Goal: Find specific page/section: Find specific page/section

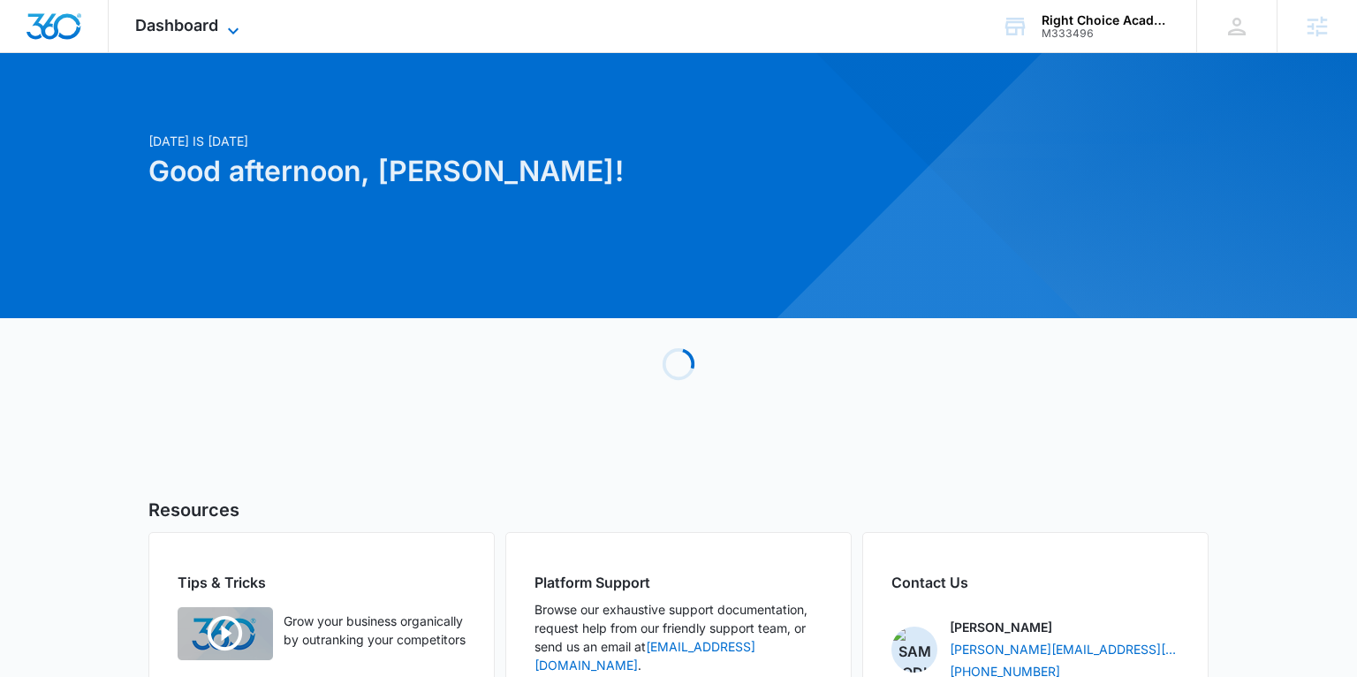
click at [175, 27] on span "Dashboard" at bounding box center [176, 25] width 83 height 19
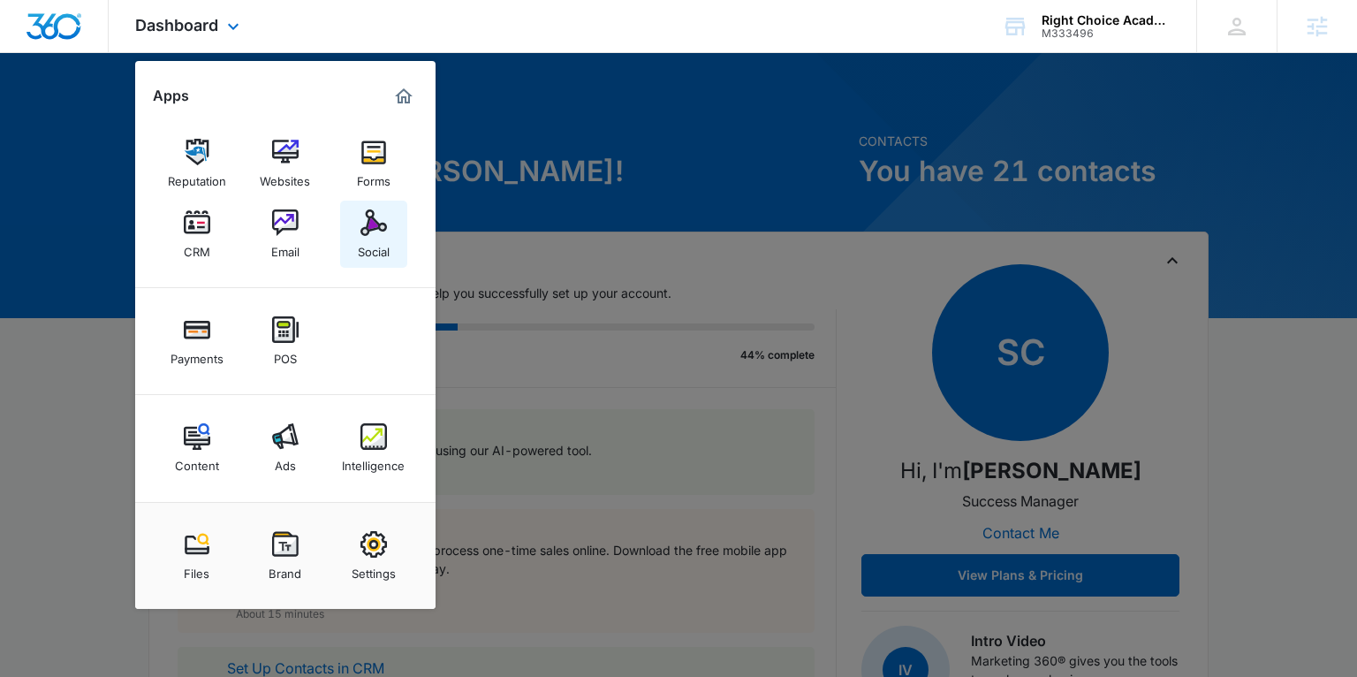
click at [373, 216] on img at bounding box center [373, 222] width 27 height 27
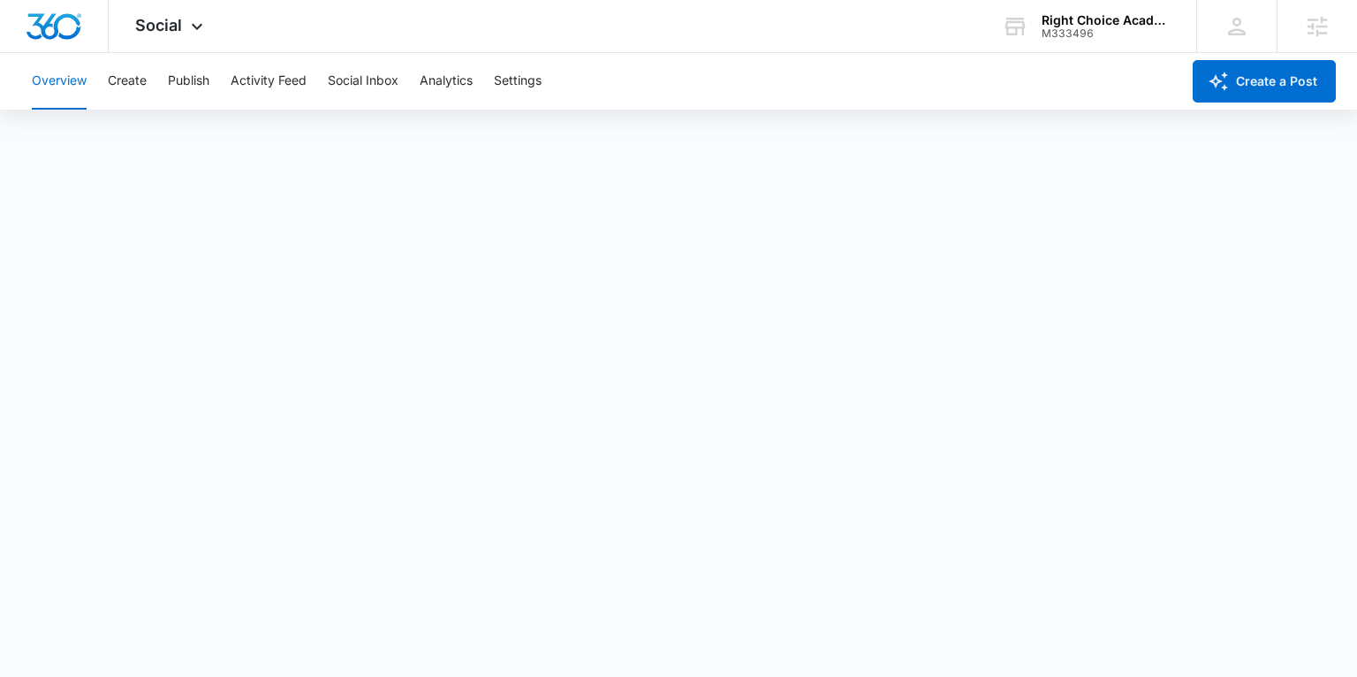
click at [164, 79] on div "Overview Create Publish Activity Feed Social Inbox Analytics Settings" at bounding box center [600, 81] width 1159 height 57
click at [180, 80] on button "Publish" at bounding box center [189, 81] width 42 height 57
click at [122, 77] on button "Create" at bounding box center [127, 81] width 39 height 57
click at [183, 124] on button "Approvals" at bounding box center [172, 134] width 59 height 49
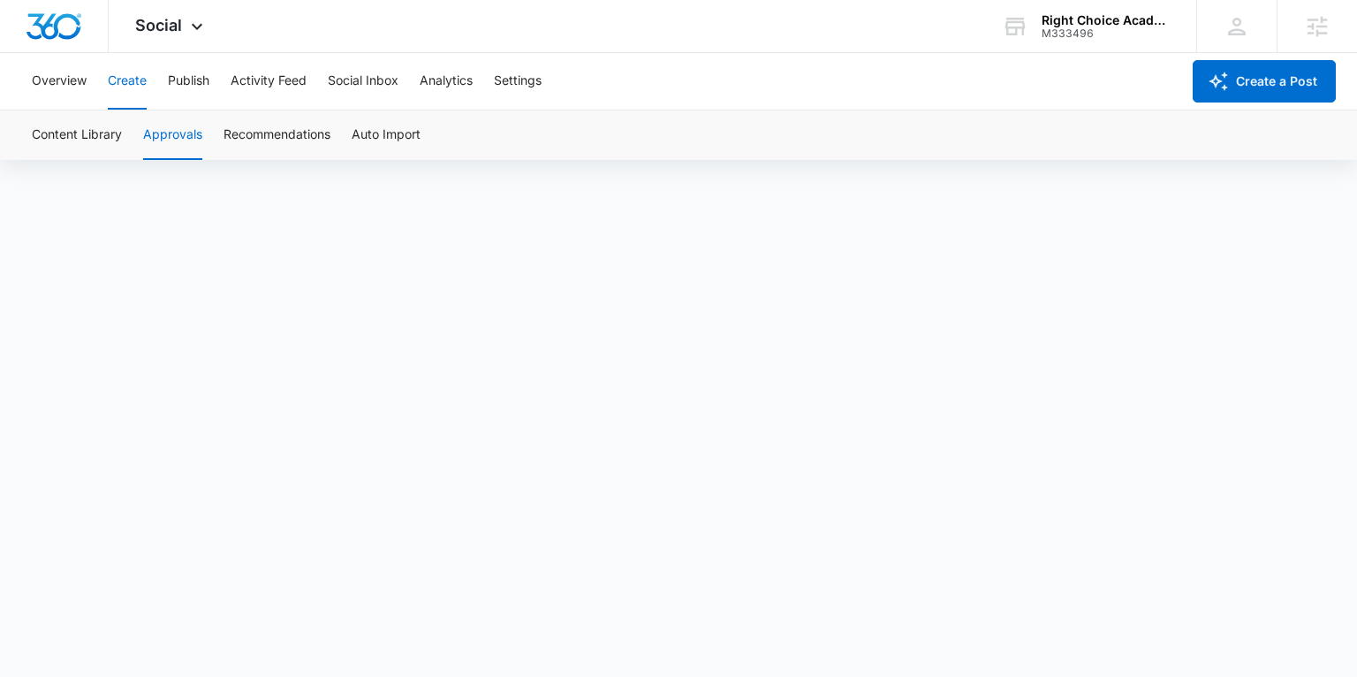
scroll to position [12, 0]
click at [114, 76] on button "Create" at bounding box center [127, 81] width 39 height 57
click at [190, 80] on button "Publish" at bounding box center [189, 81] width 42 height 57
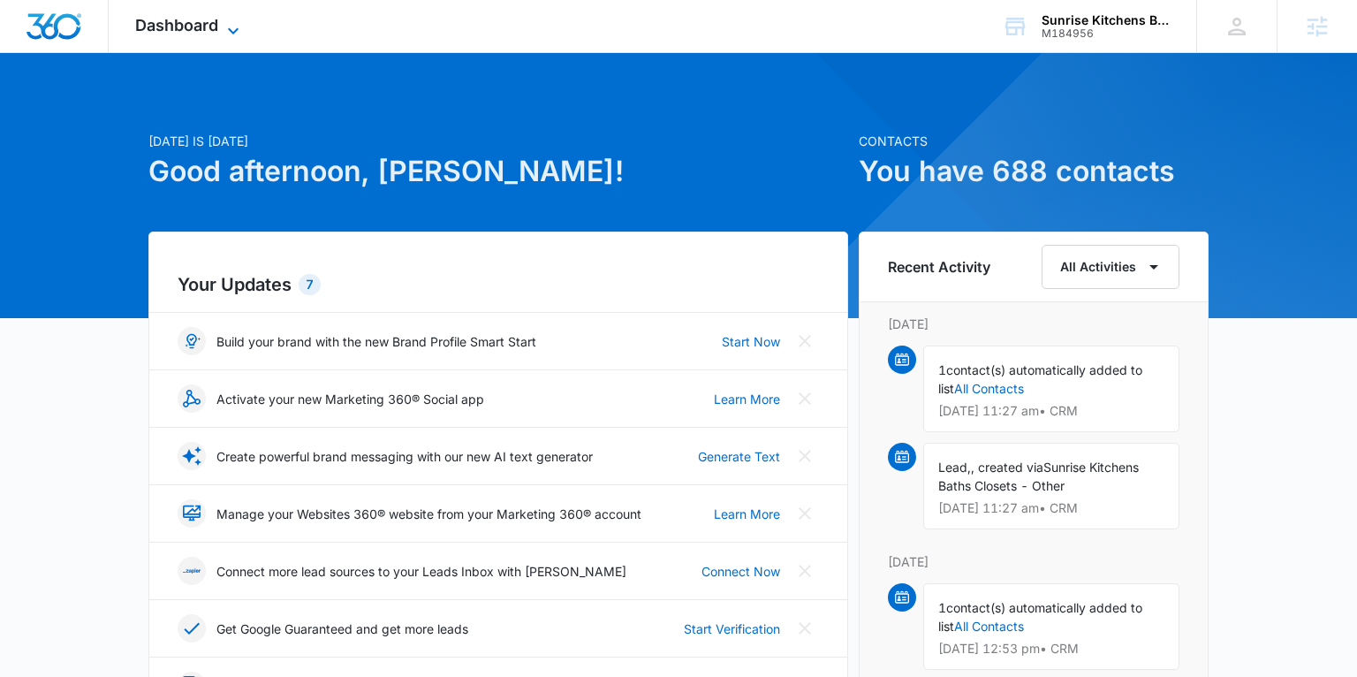
click at [216, 19] on span "Dashboard" at bounding box center [176, 25] width 83 height 19
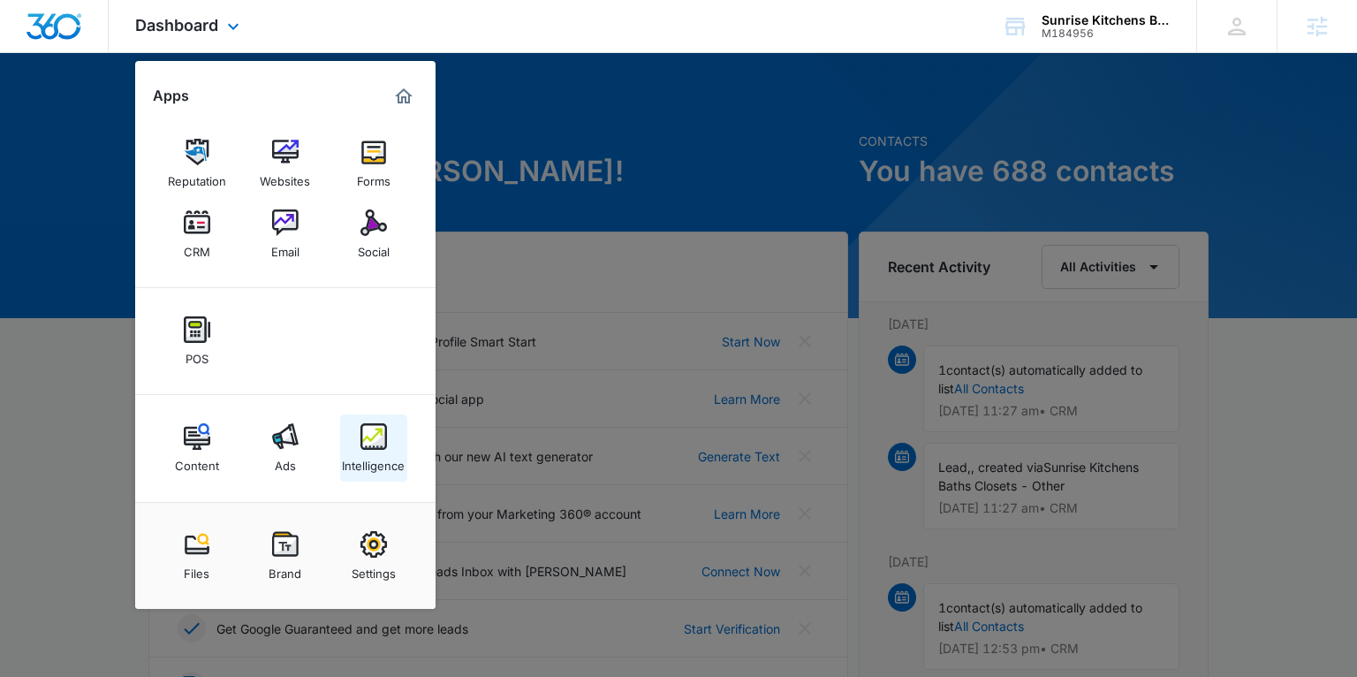
click at [362, 450] on div "Intelligence" at bounding box center [373, 461] width 63 height 23
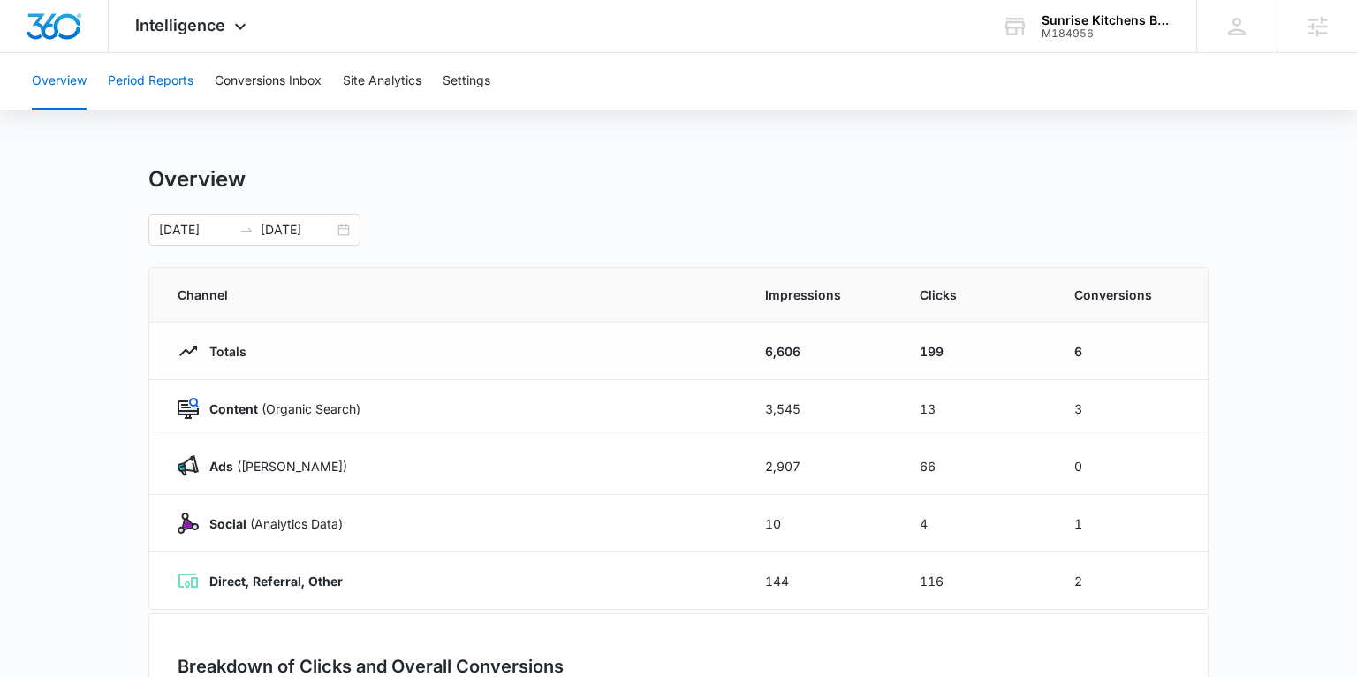
drag, startPoint x: 174, startPoint y: 77, endPoint x: 191, endPoint y: 76, distance: 16.8
click at [183, 77] on button "Period Reports" at bounding box center [151, 81] width 86 height 57
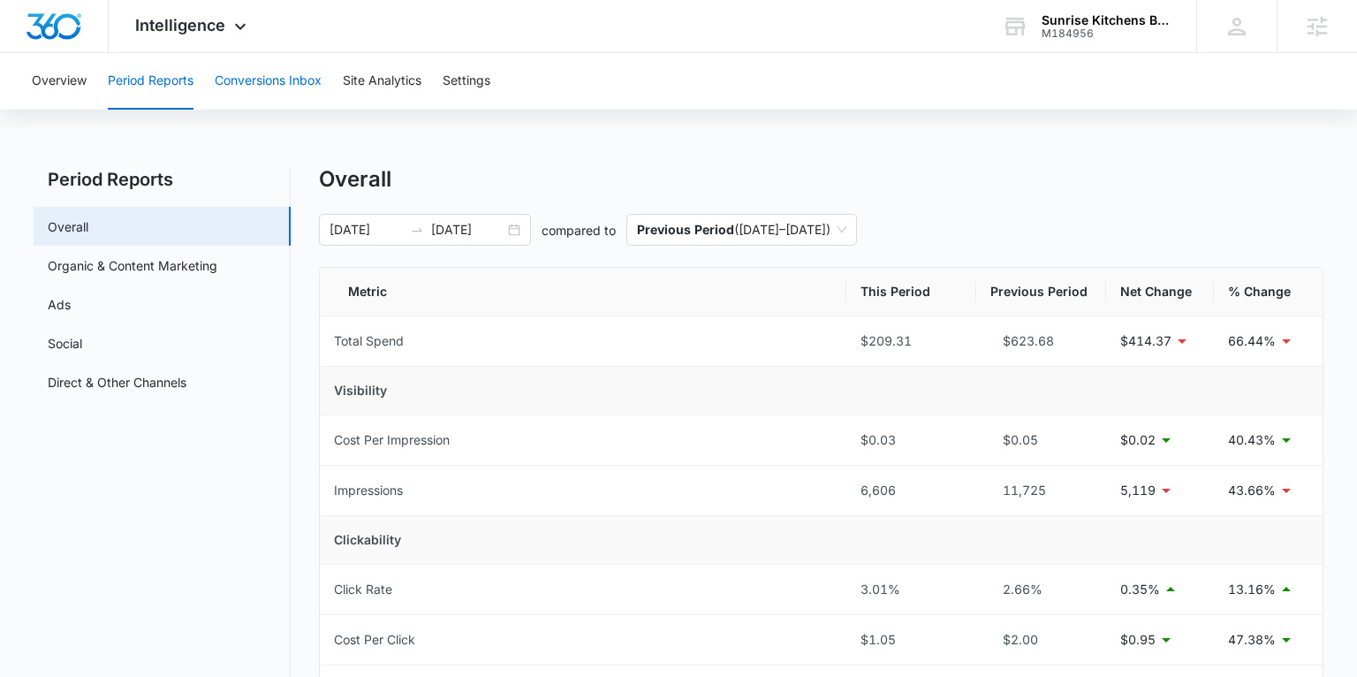
click at [253, 75] on button "Conversions Inbox" at bounding box center [268, 81] width 107 height 57
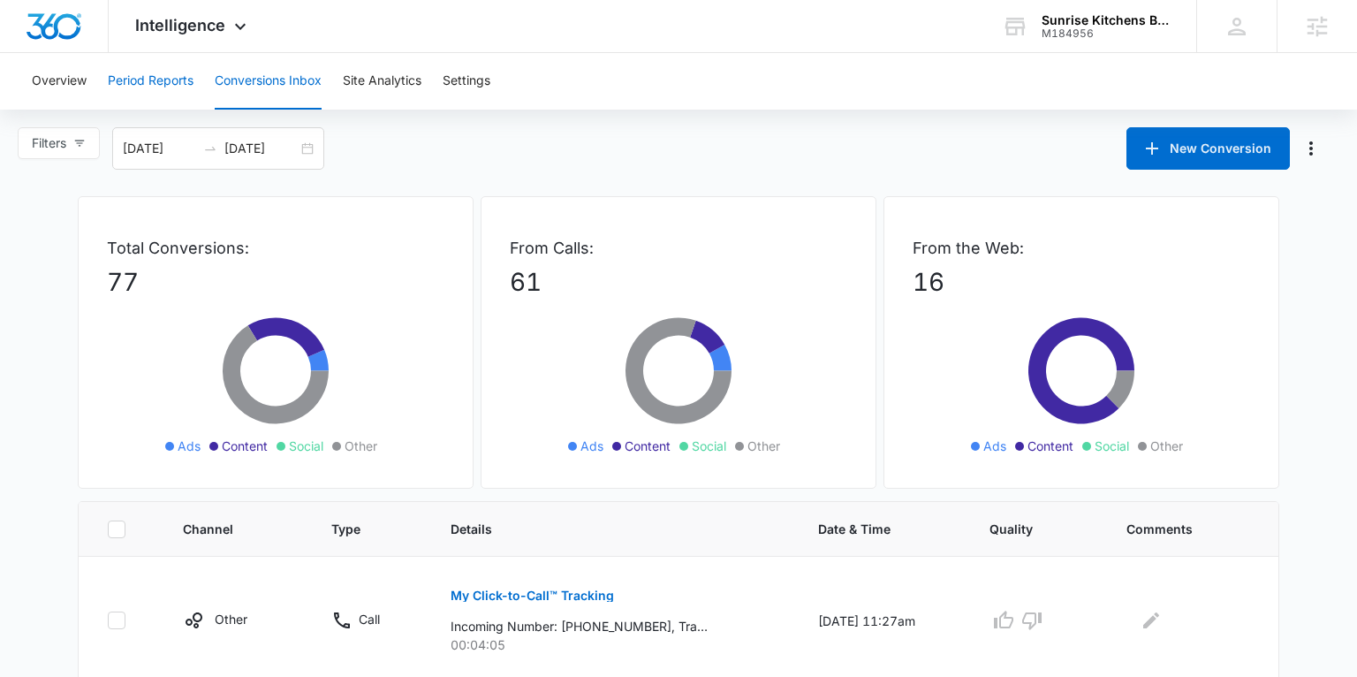
click at [182, 78] on button "Period Reports" at bounding box center [151, 81] width 86 height 57
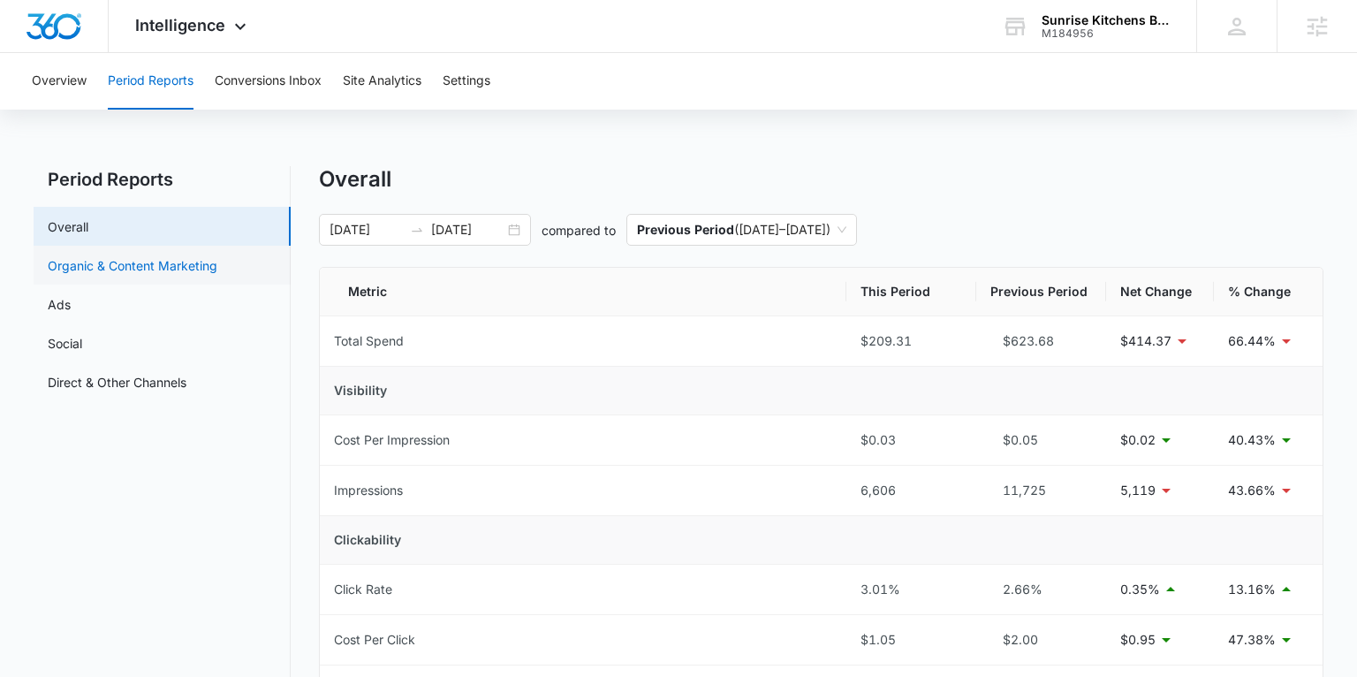
click at [93, 263] on link "Organic & Content Marketing" at bounding box center [133, 265] width 170 height 19
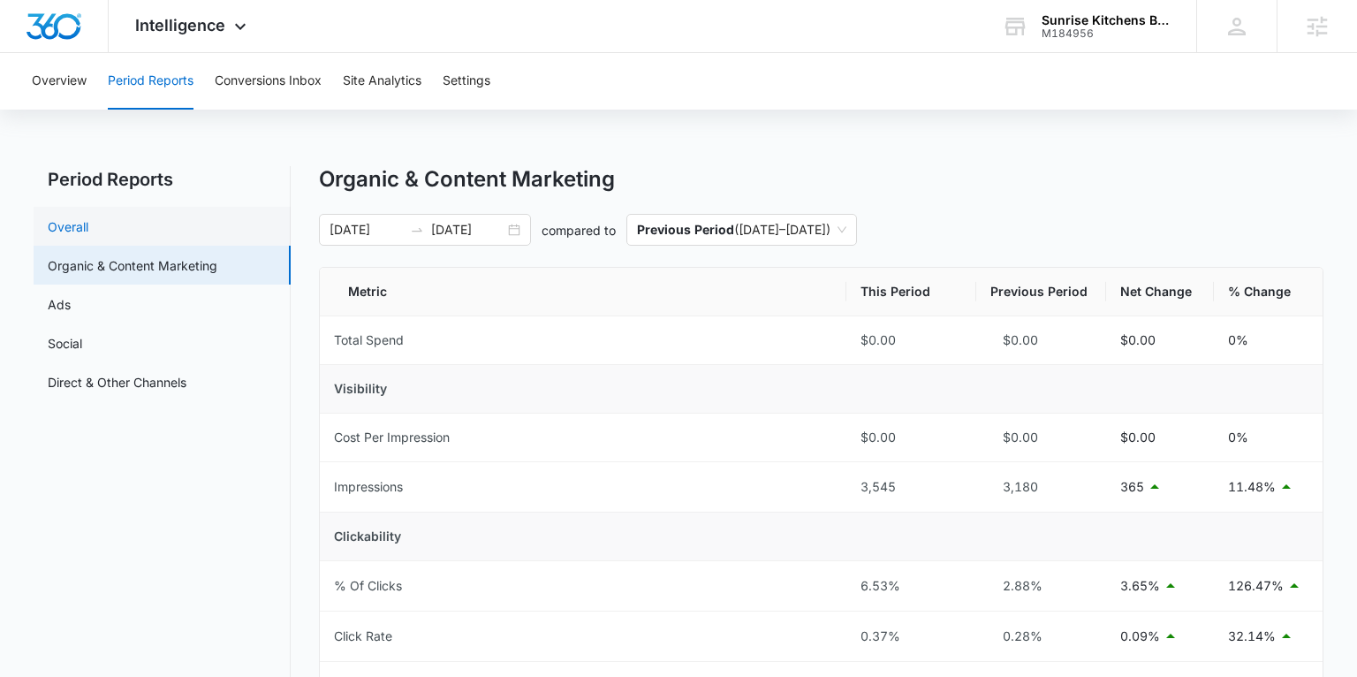
click at [88, 231] on link "Overall" at bounding box center [68, 226] width 41 height 19
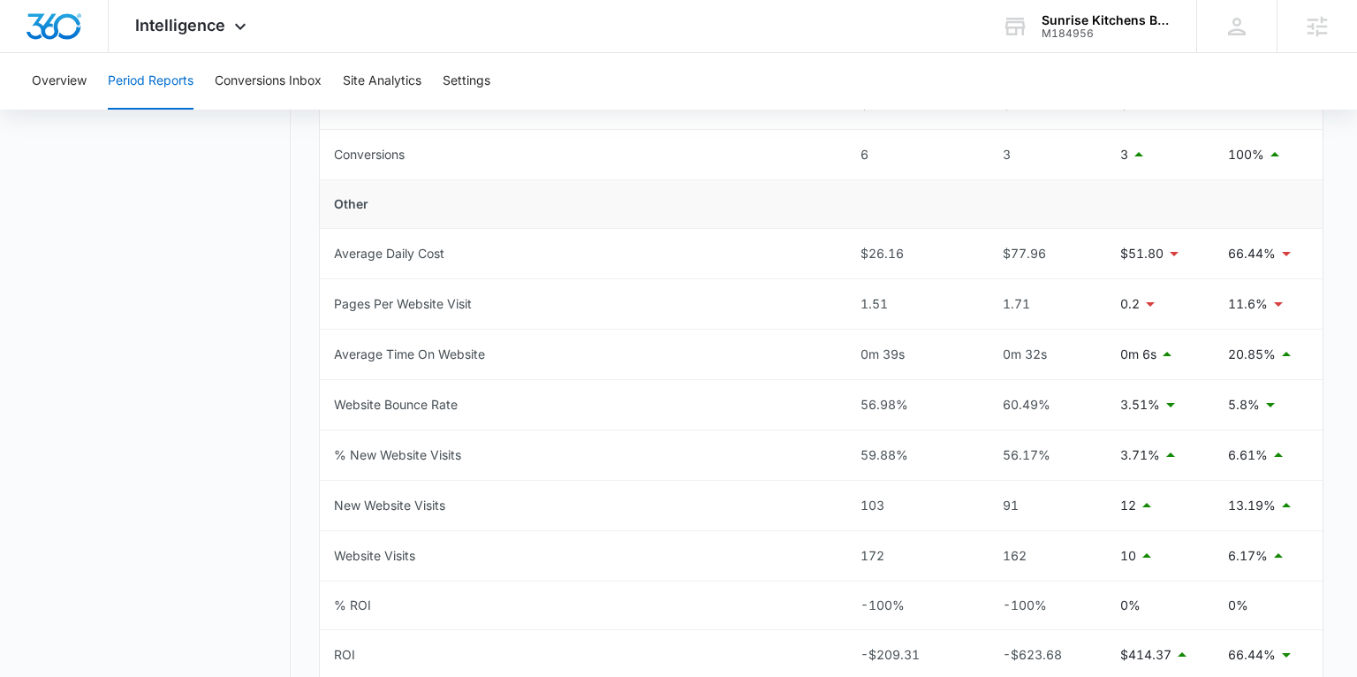
scroll to position [755, 0]
